Goal: Information Seeking & Learning: Learn about a topic

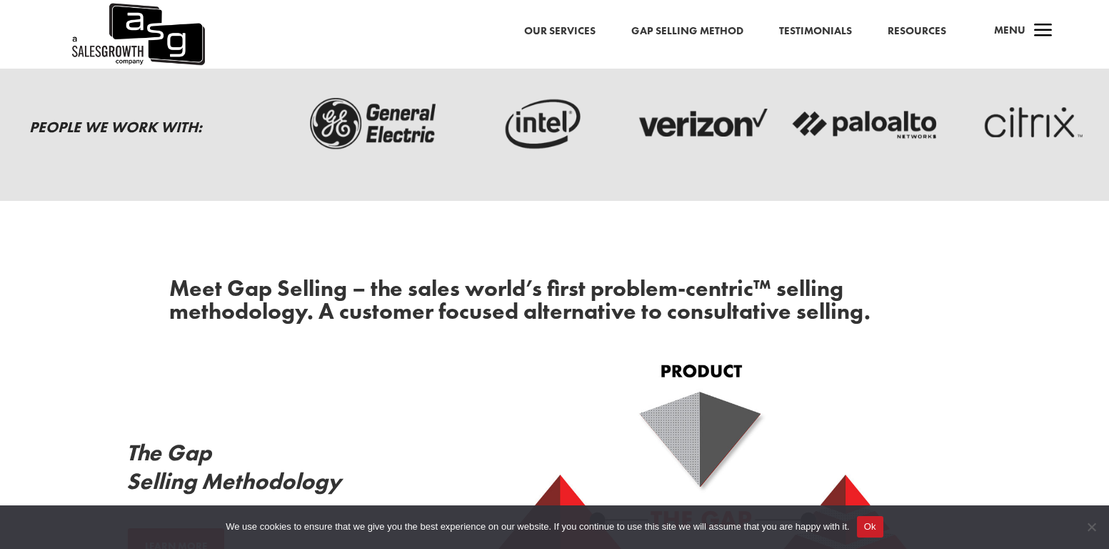
scroll to position [429, 0]
drag, startPoint x: 859, startPoint y: 525, endPoint x: 861, endPoint y: 509, distance: 15.8
click at [858, 525] on button "Ok" at bounding box center [870, 526] width 26 height 21
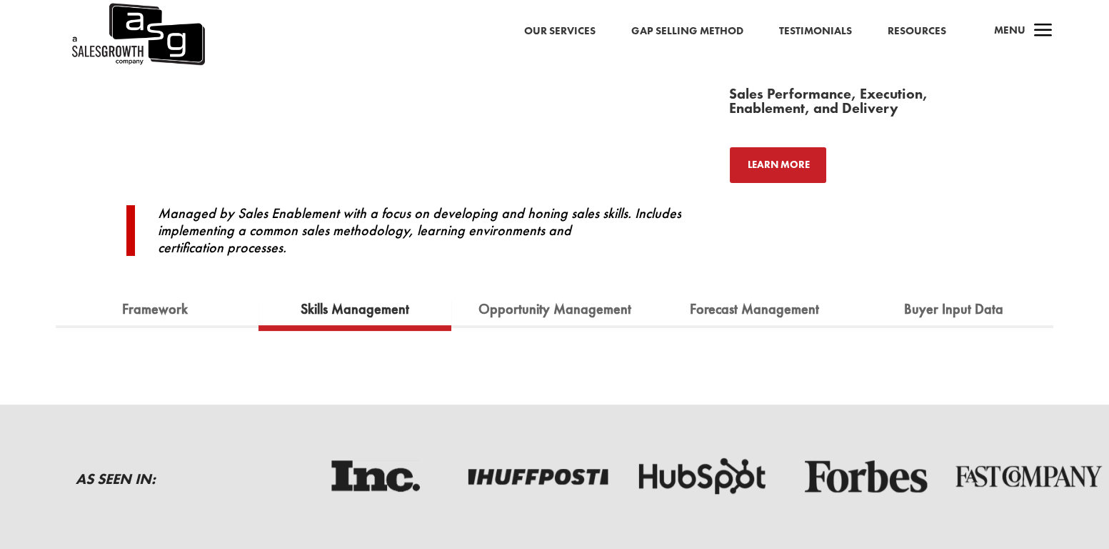
scroll to position [1428, 0]
click at [394, 355] on div "Introducing A Sales Growth Company’s sales enablement framework to define, impr…" at bounding box center [554, 86] width 1109 height 636
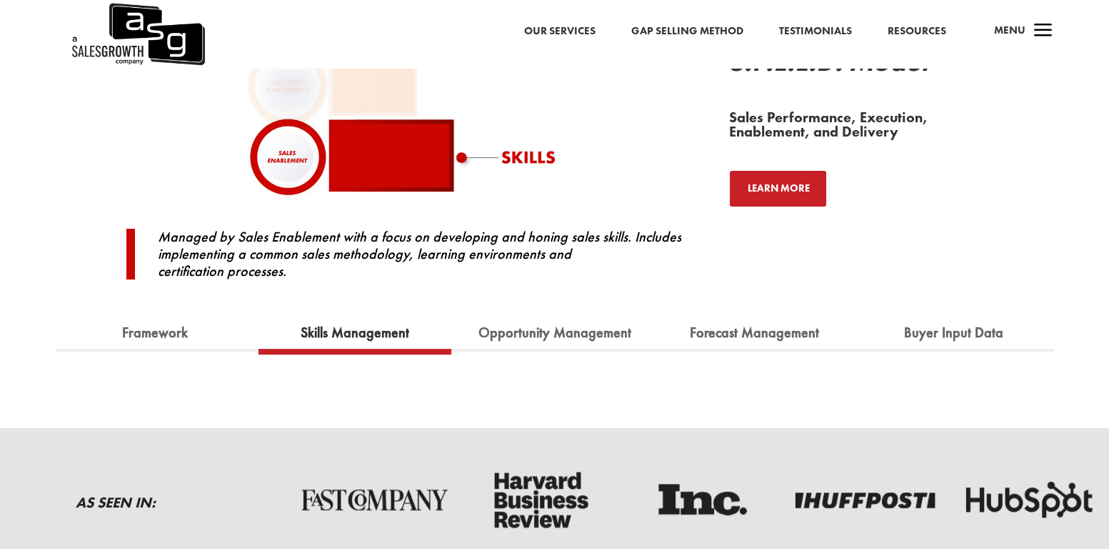
scroll to position [1500, 0]
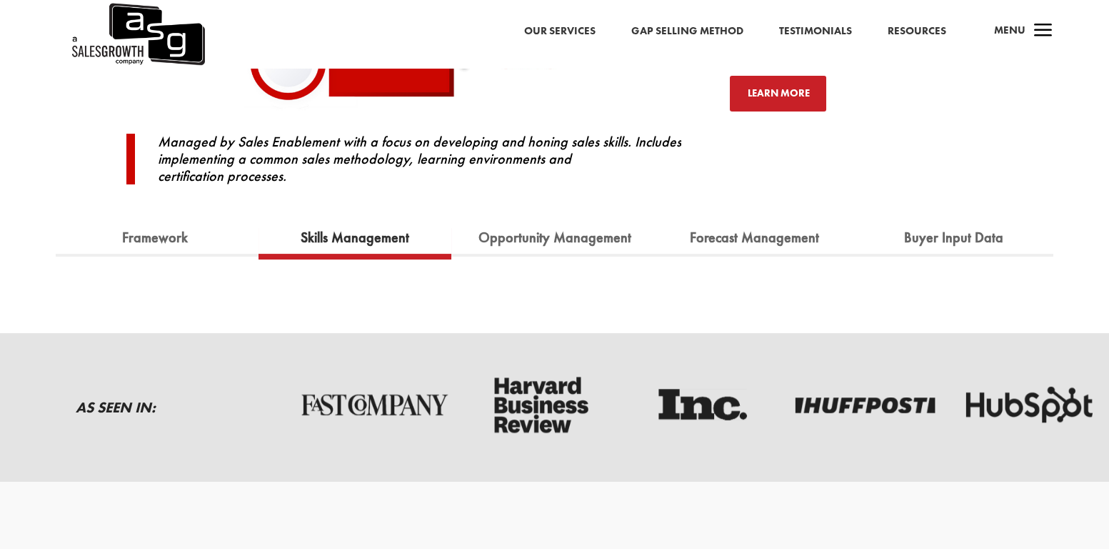
click at [772, 212] on div "Framework Skills Management Opportunity Management Forecast Management Buyer In…" at bounding box center [555, 239] width 999 height 73
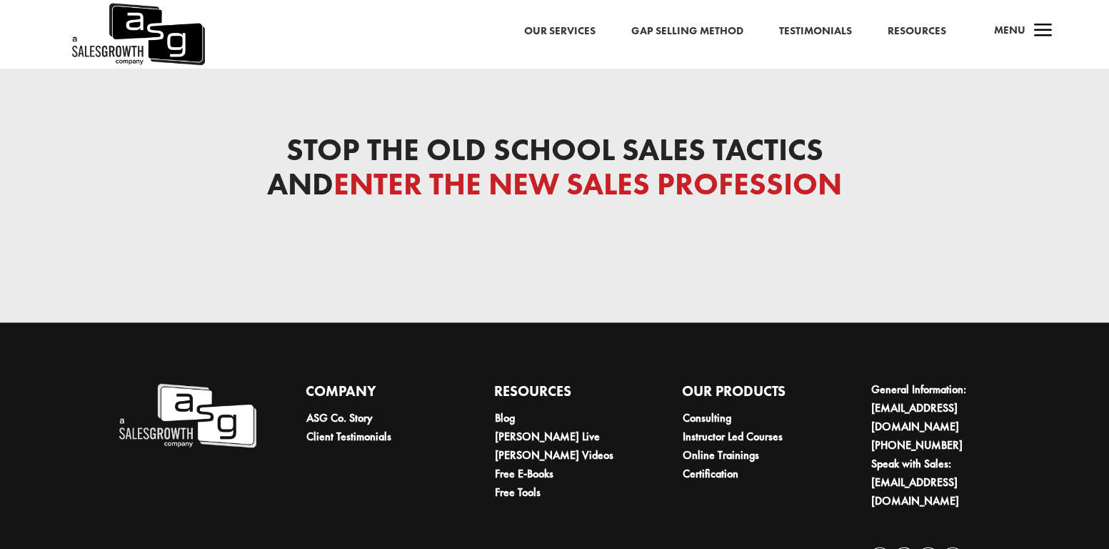
scroll to position [6529, 0]
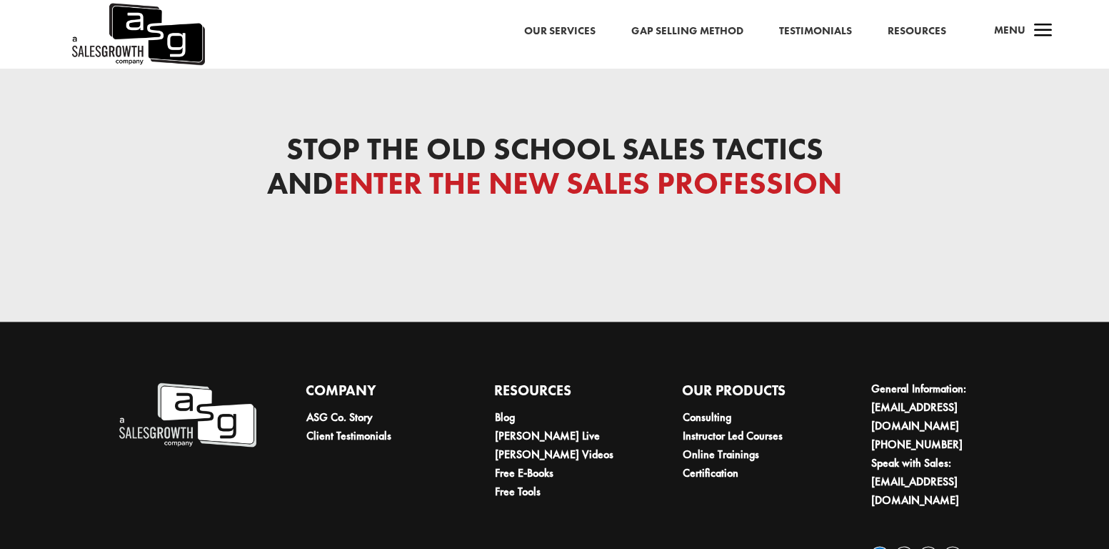
click at [883, 546] on link "Follow" at bounding box center [880, 555] width 19 height 19
click at [712, 409] on link "Consulting" at bounding box center [707, 416] width 49 height 15
click at [506, 254] on div "Stop the Old School Sales Tactics and Enter the New Sales Profession" at bounding box center [554, 177] width 1109 height 289
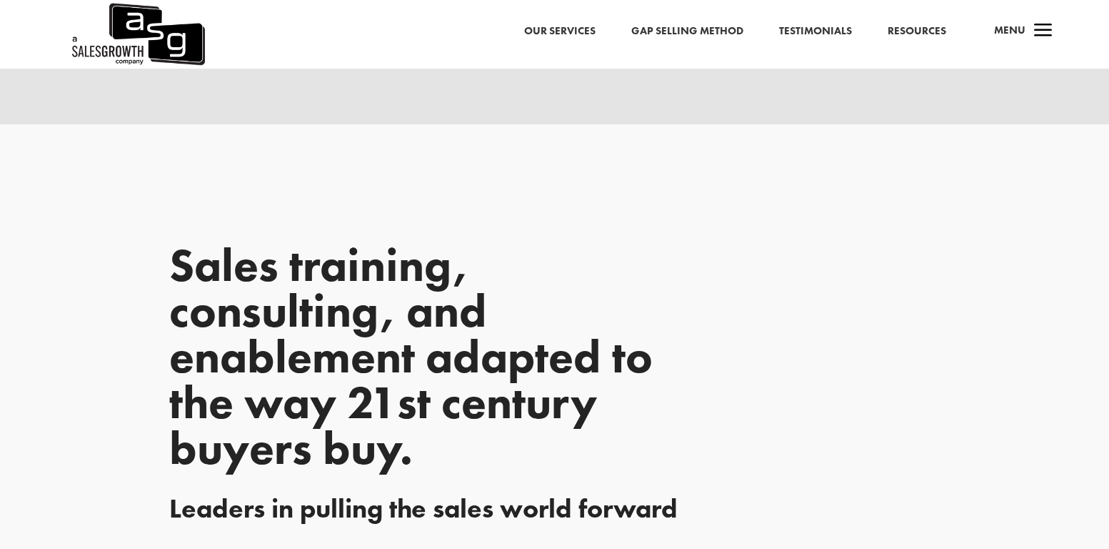
scroll to position [2000, 0]
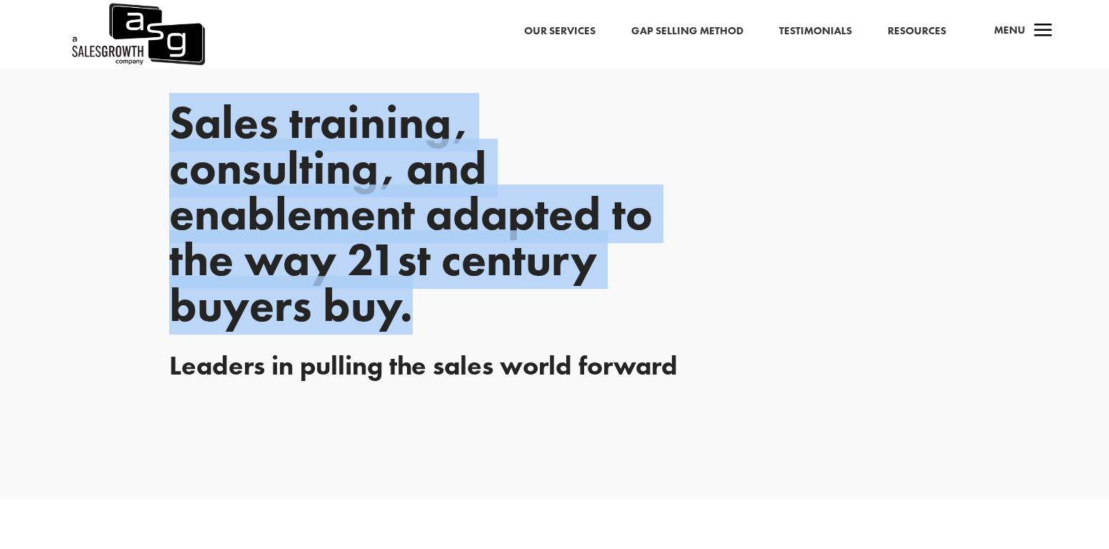
drag, startPoint x: 159, startPoint y: 125, endPoint x: 431, endPoint y: 312, distance: 330.3
click at [431, 312] on div "Sales training, consulting, and enablement adapted to the way 21st century buye…" at bounding box center [554, 240] width 1109 height 518
copy p "Sales training, consulting, and enablement adapted to the way 21st century buye…"
click at [686, 119] on p "Sales training, consulting, and enablement adapted to the way 21st century buye…" at bounding box center [437, 213] width 536 height 229
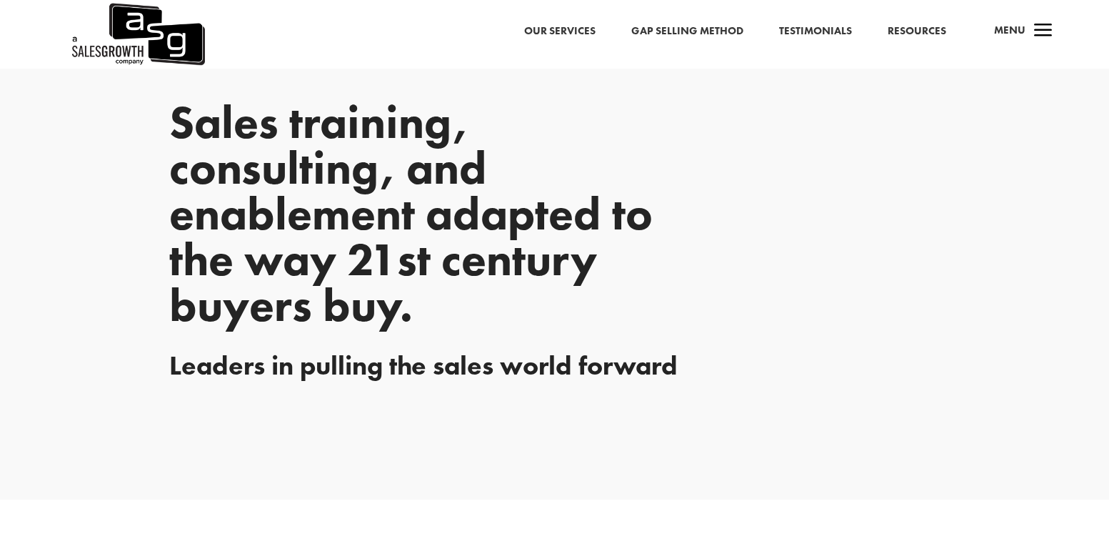
scroll to position [2479, 0]
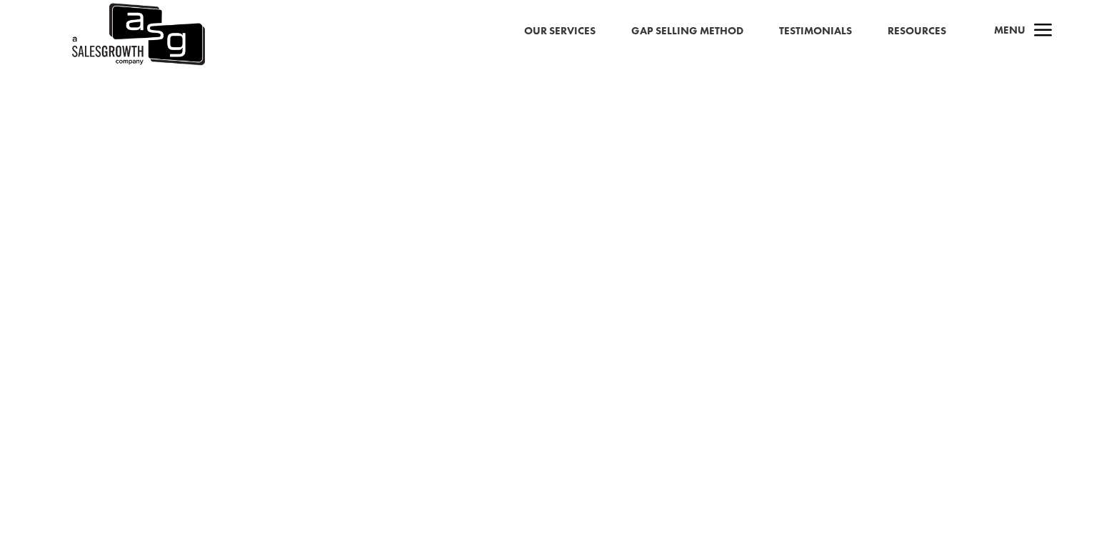
click at [1035, 31] on span "a" at bounding box center [1043, 31] width 29 height 29
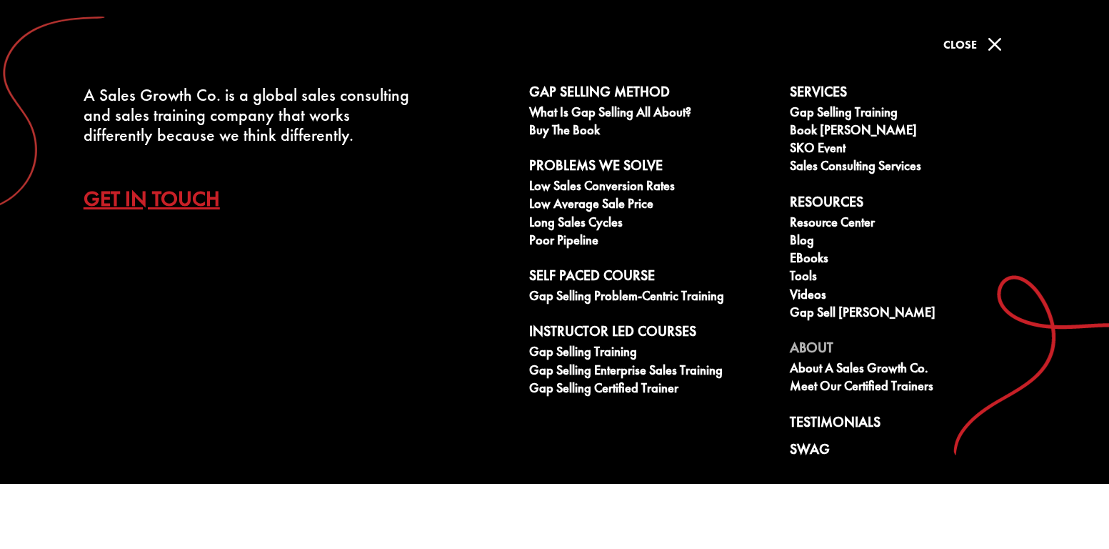
click at [809, 346] on link "About" at bounding box center [912, 349] width 245 height 21
click at [824, 344] on link "About" at bounding box center [912, 349] width 245 height 21
click at [994, 35] on span "M" at bounding box center [995, 44] width 29 height 29
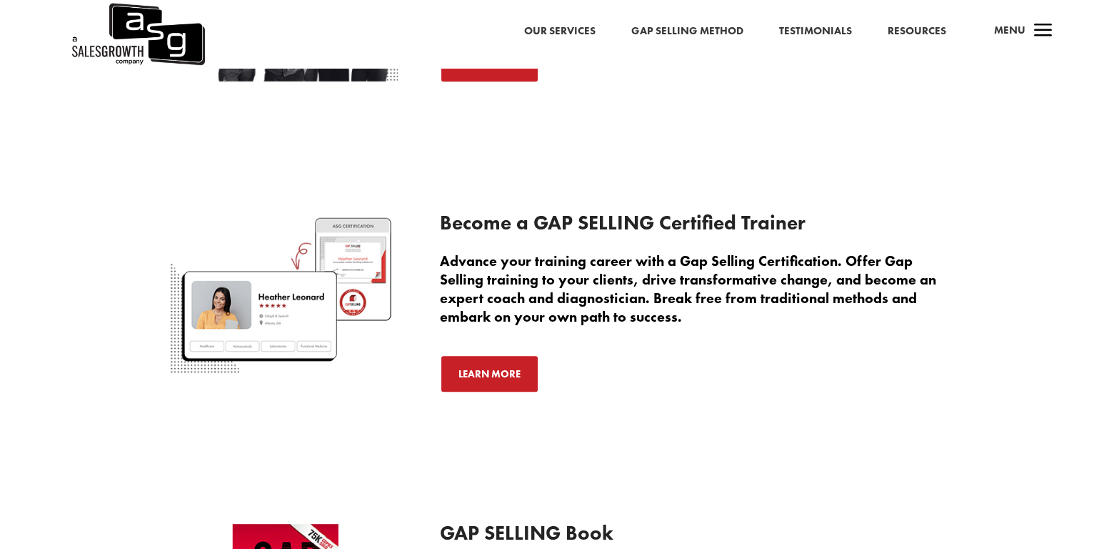
scroll to position [6529, 0]
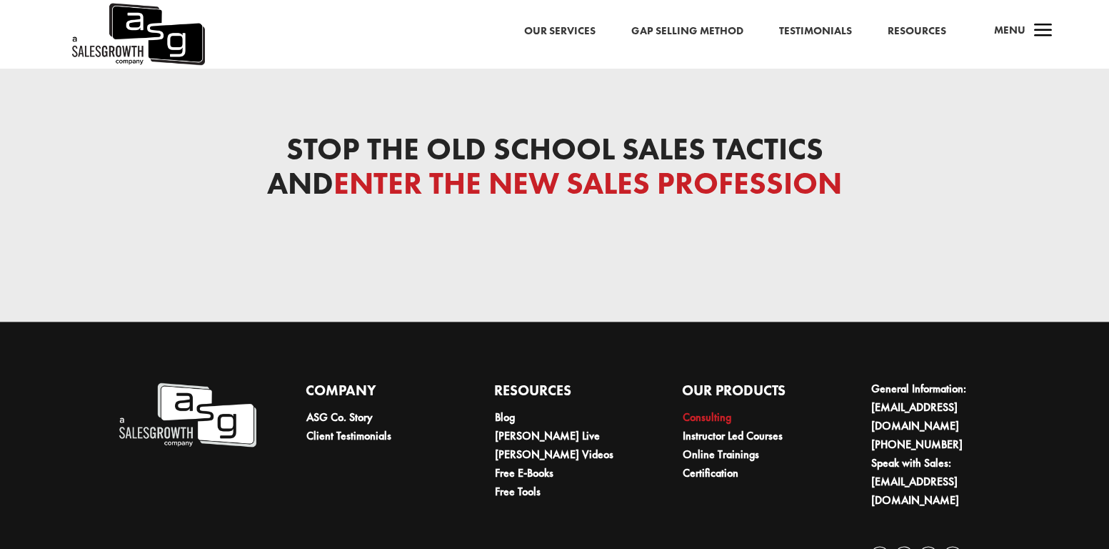
click at [708, 409] on link "Consulting" at bounding box center [707, 416] width 49 height 15
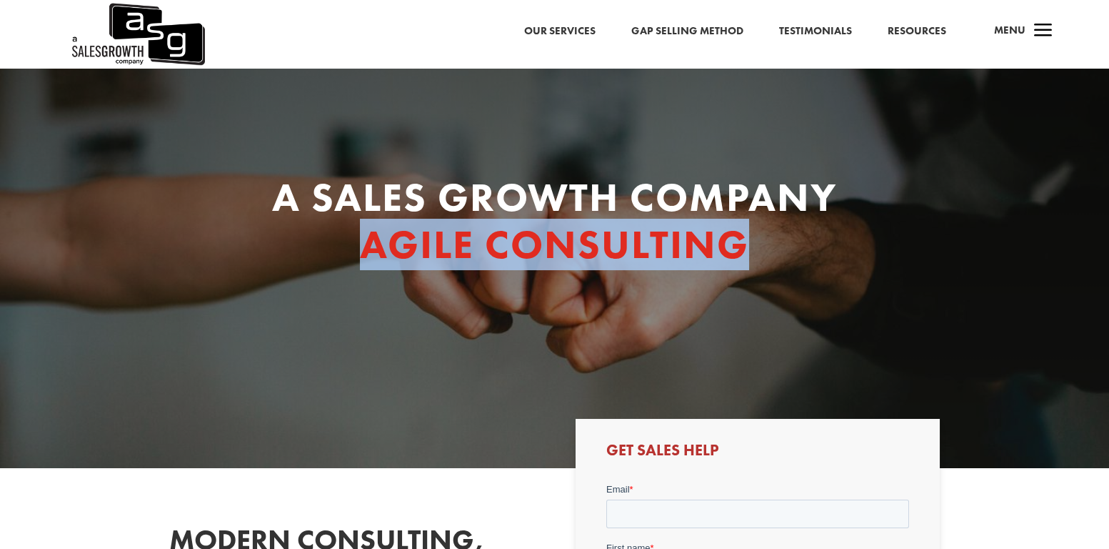
drag, startPoint x: 361, startPoint y: 227, endPoint x: 857, endPoint y: 253, distance: 496.3
click at [857, 253] on h1 "AGILE CONSULTING" at bounding box center [555, 247] width 638 height 47
copy span "AGILE CONSULTING"
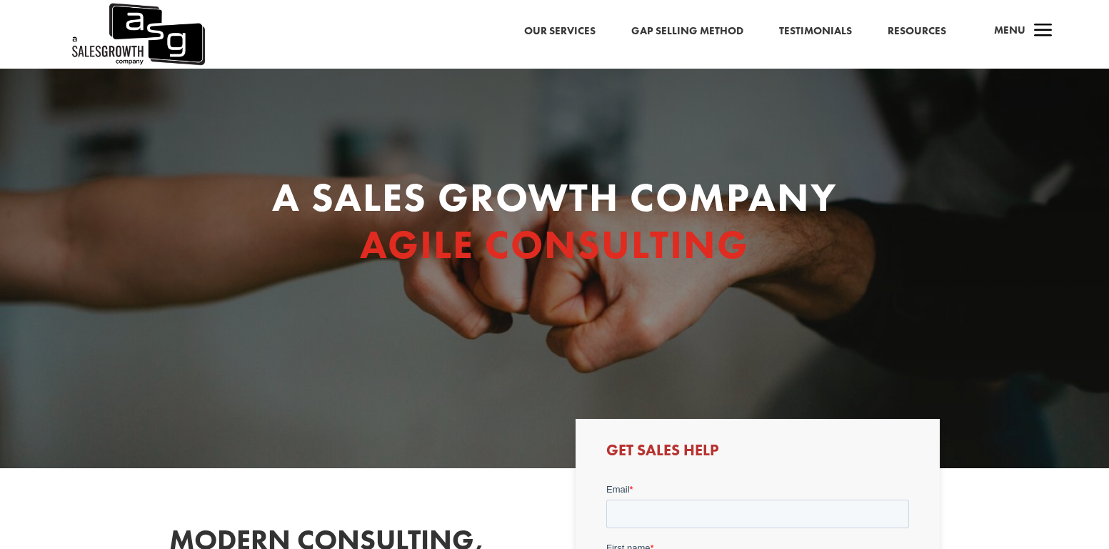
click at [390, 199] on h1 "A SALES GROWTH Company" at bounding box center [555, 200] width 638 height 47
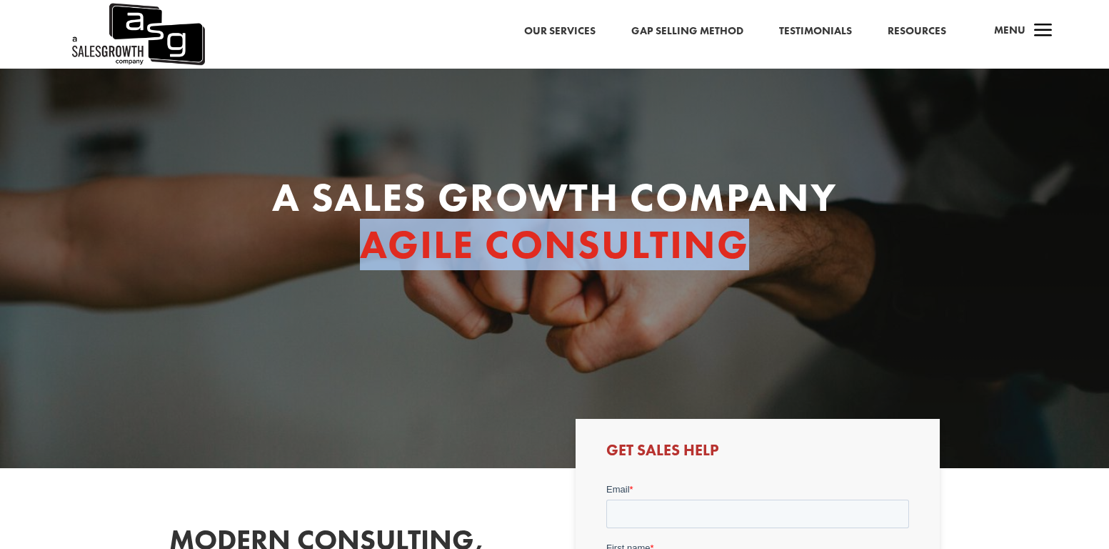
drag, startPoint x: 359, startPoint y: 236, endPoint x: 750, endPoint y: 244, distance: 390.8
click at [750, 244] on h1 "AGILE CONSULTING" at bounding box center [555, 247] width 638 height 47
copy span "AGILE CONSULTING"
click at [563, 321] on div "A SALES GROWTH Company AGILE CONSULTING" at bounding box center [554, 268] width 1109 height 399
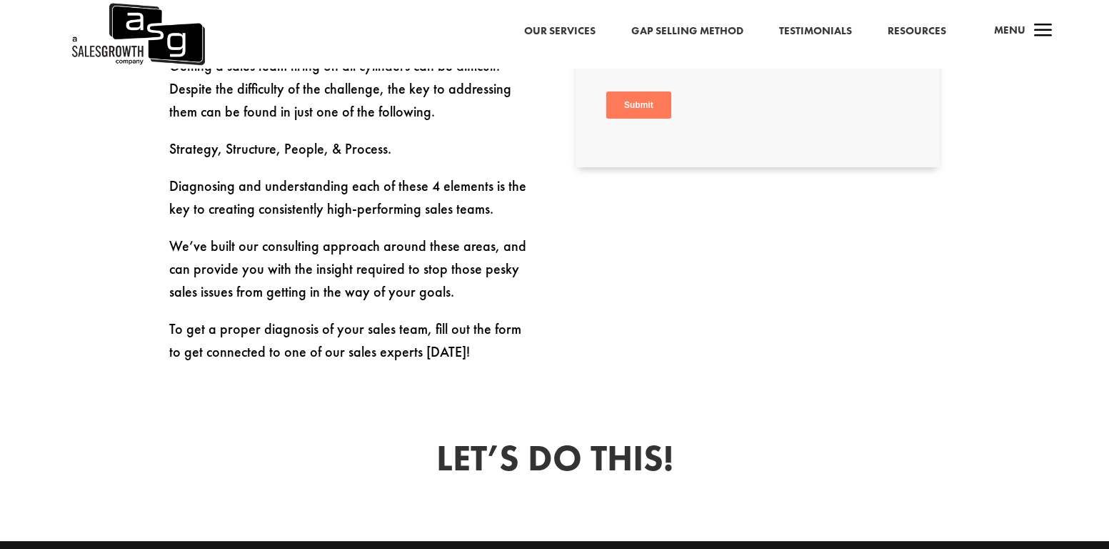
scroll to position [979, 0]
